Goal: Task Accomplishment & Management: Manage account settings

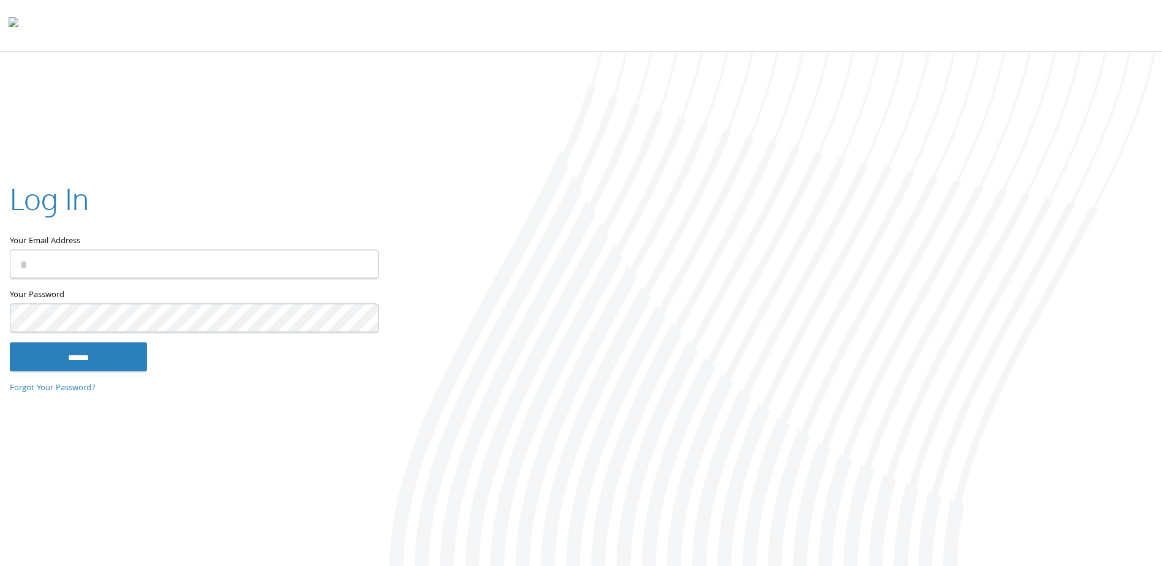
type input "**********"
click at [66, 367] on input "******" at bounding box center [78, 356] width 137 height 29
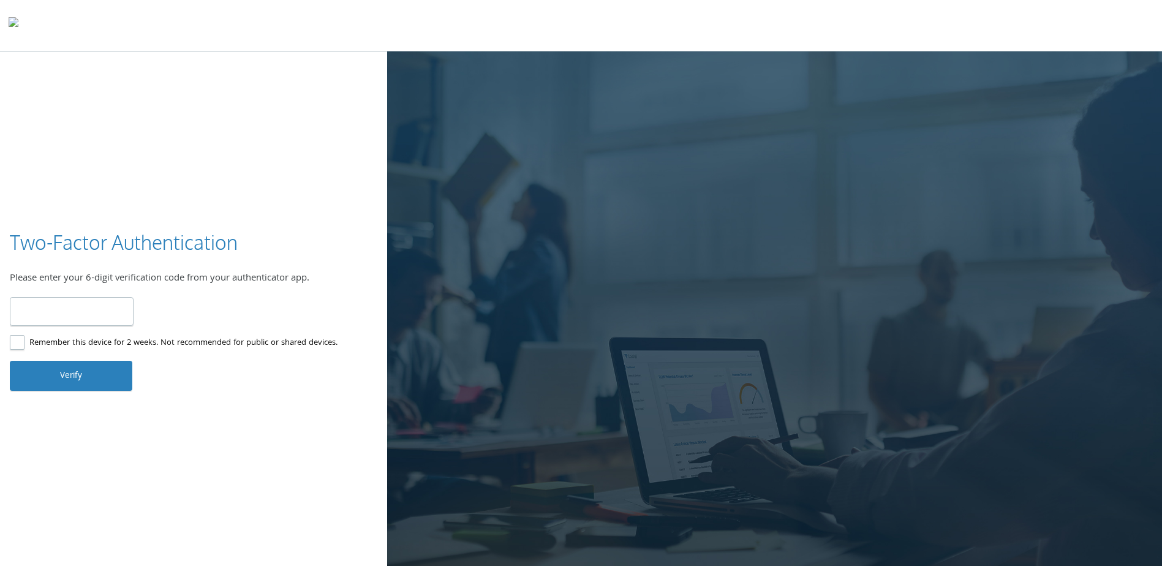
type input "******"
click at [104, 381] on button "Verify" at bounding box center [71, 375] width 122 height 29
